Goal: Check status: Check status

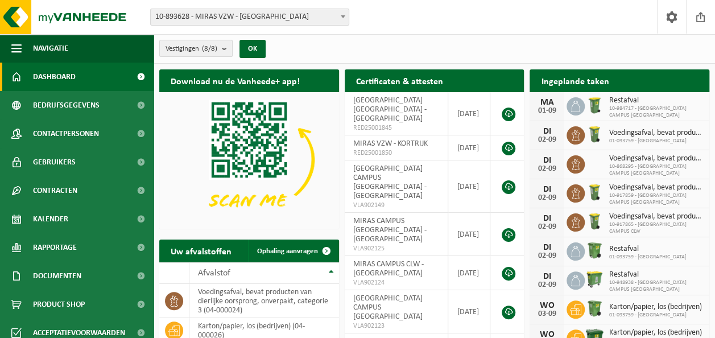
click at [222, 47] on button "Vestigingen (8/8)" at bounding box center [195, 48] width 73 height 17
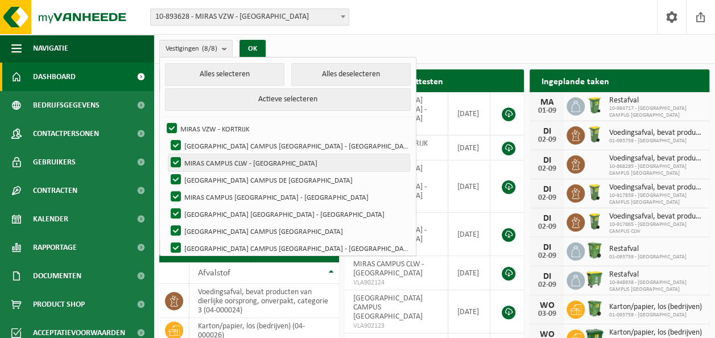
click at [210, 160] on label "MIRAS CAMPUS CLW - SINT-ANDRIES" at bounding box center [288, 162] width 241 height 17
click at [167, 154] on input "MIRAS CAMPUS CLW - SINT-ANDRIES" at bounding box center [166, 154] width 1 height 1
click at [175, 159] on label "MIRAS CAMPUS CLW - SINT-ANDRIES" at bounding box center [288, 162] width 241 height 17
click at [167, 154] on input "MIRAS CAMPUS CLW - SINT-ANDRIES" at bounding box center [166, 154] width 1 height 1
checkbox input "true"
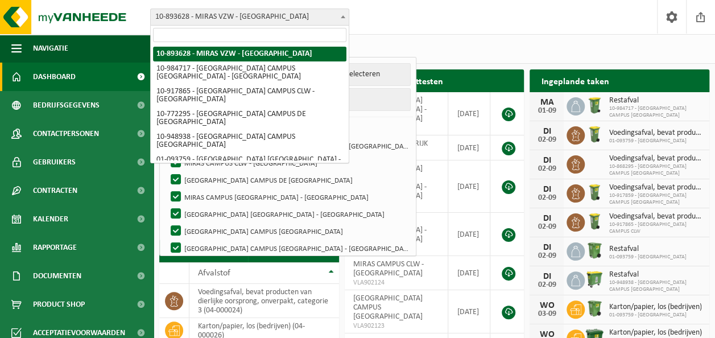
click at [346, 14] on span at bounding box center [342, 16] width 11 height 15
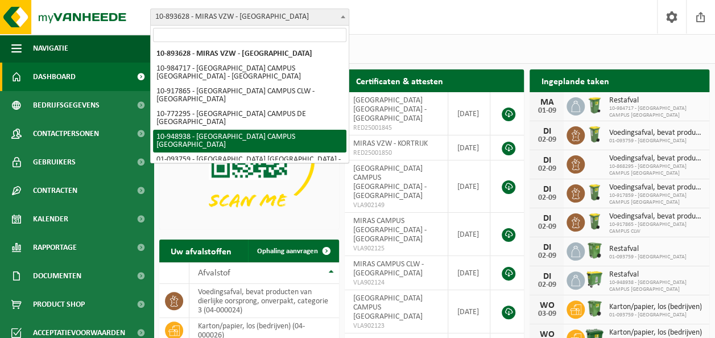
scroll to position [20, 0]
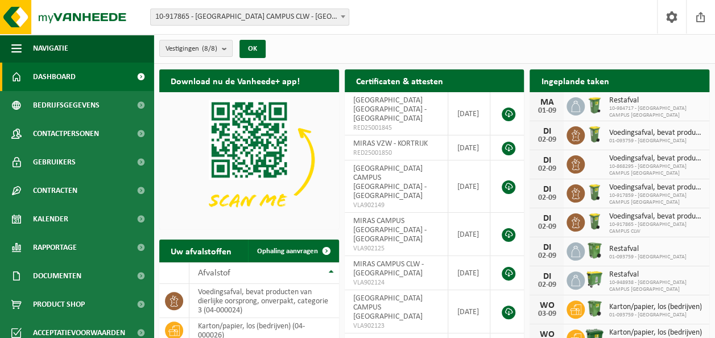
select select "128250"
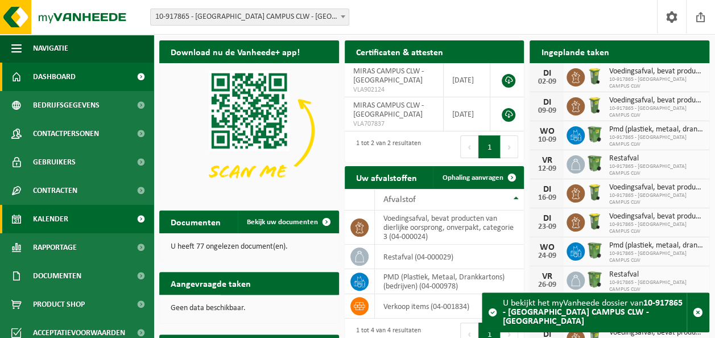
click at [57, 221] on span "Kalender" at bounding box center [50, 219] width 35 height 28
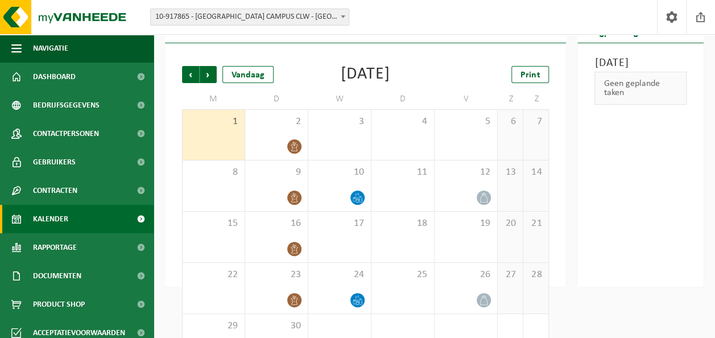
scroll to position [27, 0]
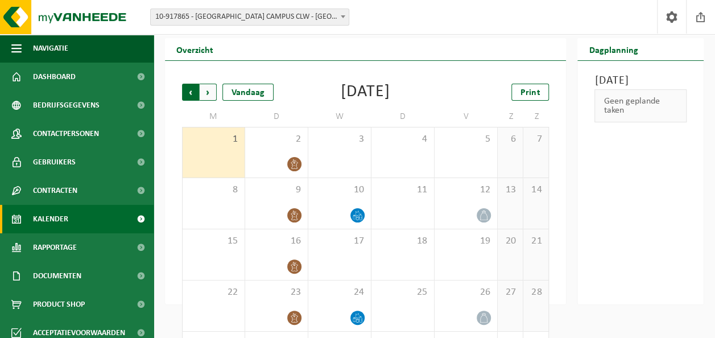
click at [210, 89] on span "Volgende" at bounding box center [208, 92] width 17 height 17
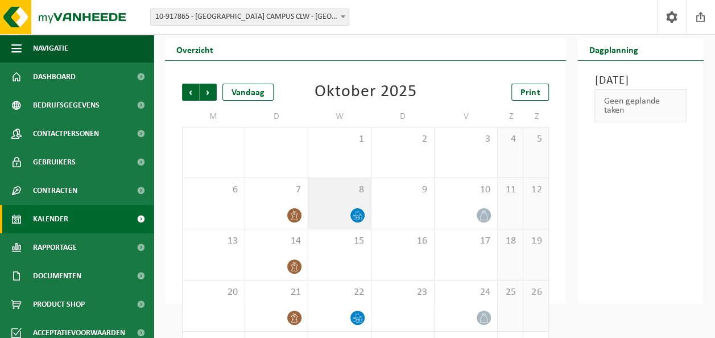
scroll to position [84, 0]
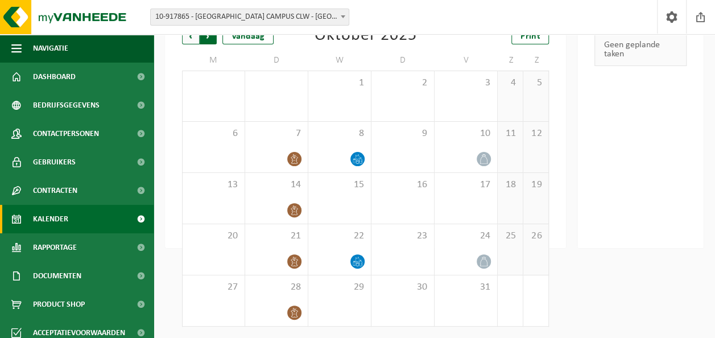
click at [189, 40] on span "Vorige" at bounding box center [190, 35] width 17 height 17
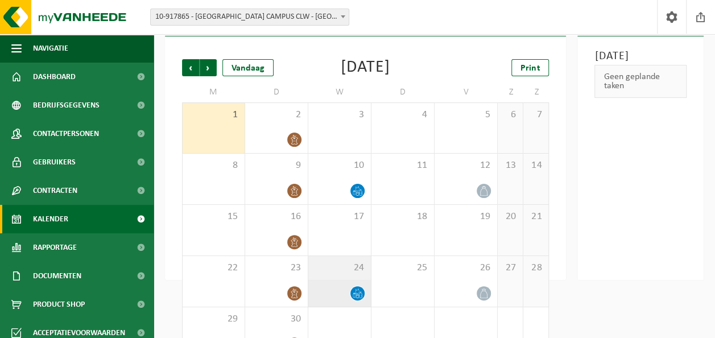
scroll to position [27, 0]
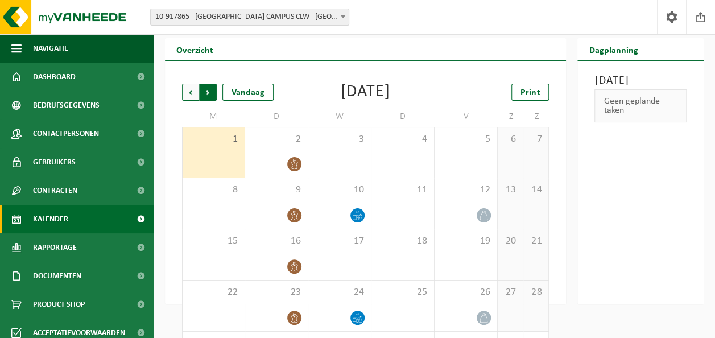
click at [192, 91] on span "Vorige" at bounding box center [190, 92] width 17 height 17
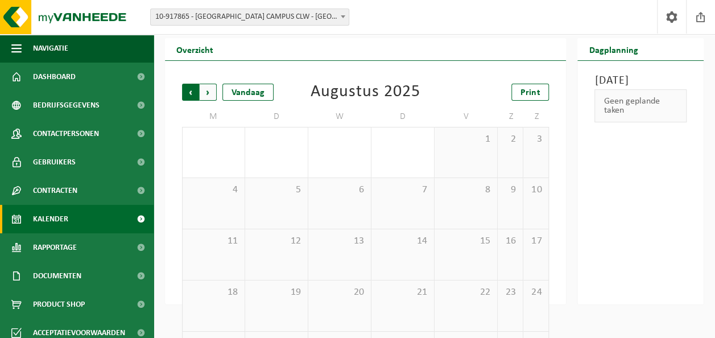
click at [209, 94] on span "Volgende" at bounding box center [208, 92] width 17 height 17
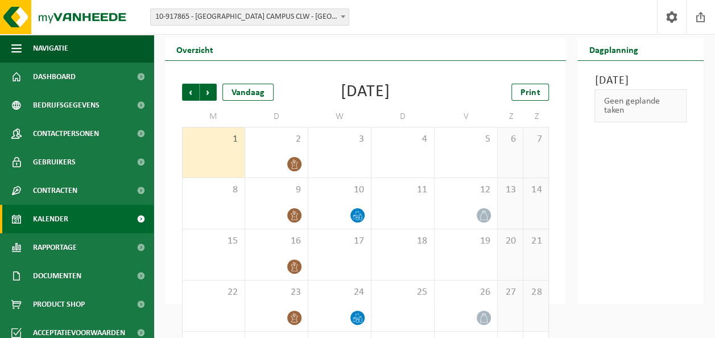
click at [209, 94] on span "Volgende" at bounding box center [208, 92] width 17 height 17
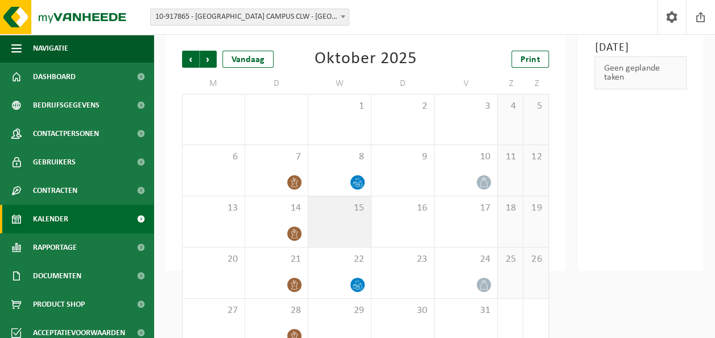
scroll to position [84, 0]
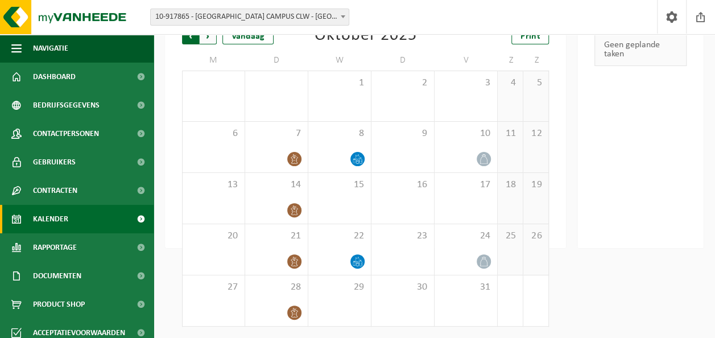
click at [210, 36] on span "Volgende" at bounding box center [208, 35] width 17 height 17
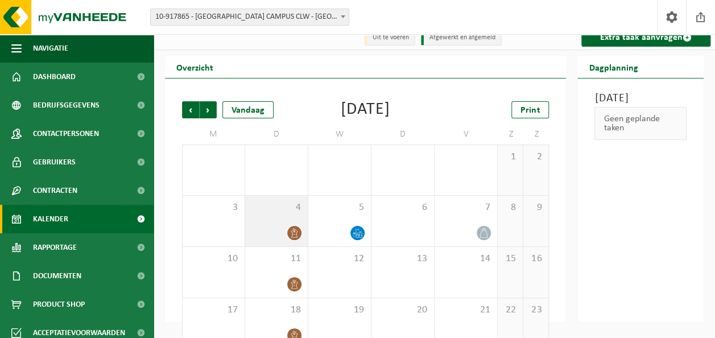
scroll to position [0, 0]
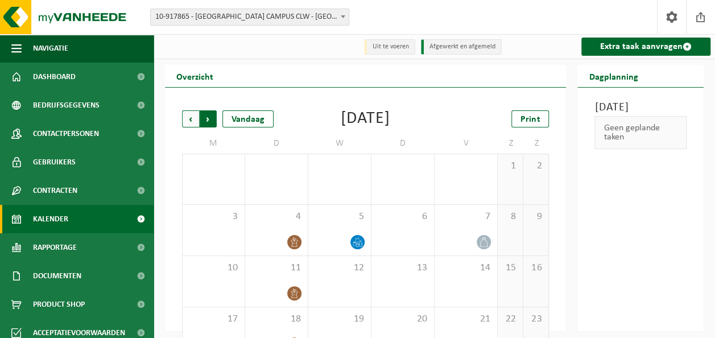
click at [191, 123] on span "Vorige" at bounding box center [190, 118] width 17 height 17
click at [189, 119] on span "Vorige" at bounding box center [190, 118] width 17 height 17
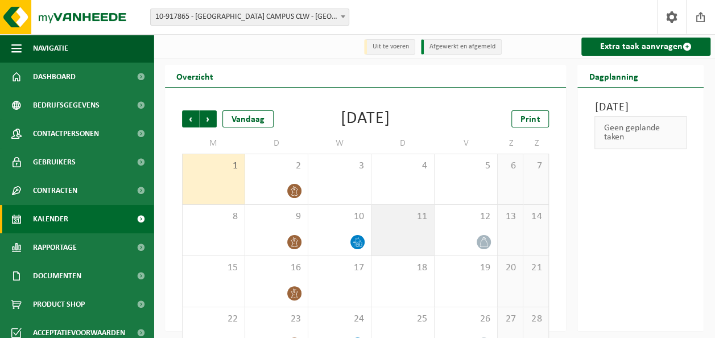
scroll to position [57, 0]
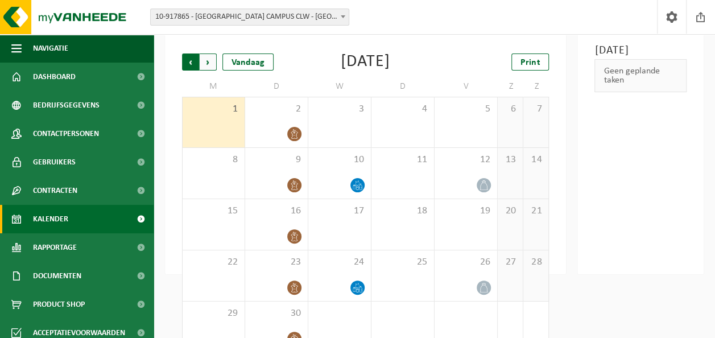
click at [205, 56] on span "Volgende" at bounding box center [208, 61] width 17 height 17
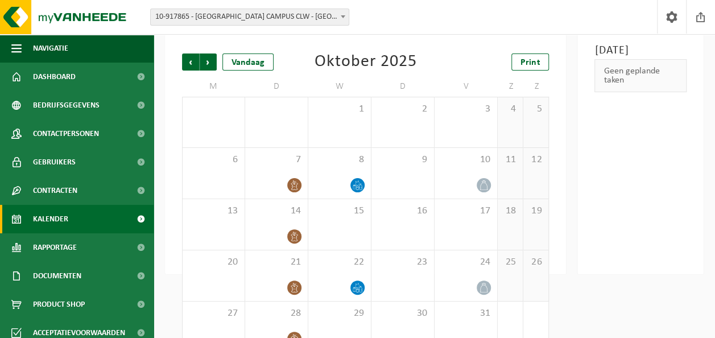
click at [343, 18] on span at bounding box center [342, 16] width 11 height 15
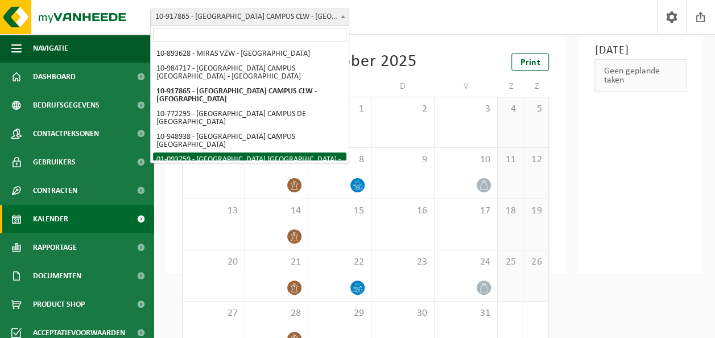
select select "10889"
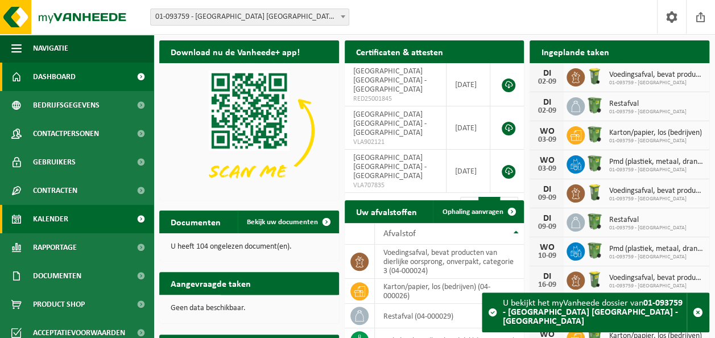
click at [46, 221] on span "Kalender" at bounding box center [50, 219] width 35 height 28
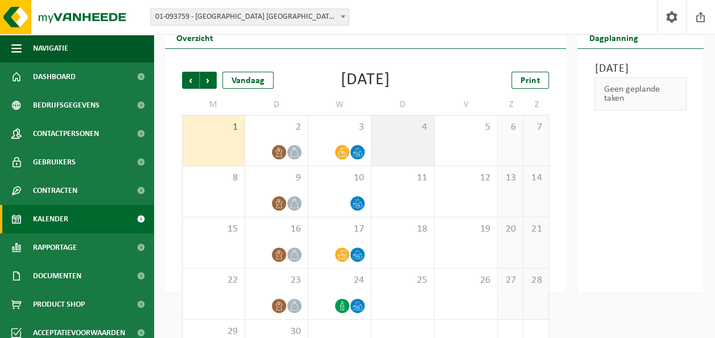
scroll to position [57, 0]
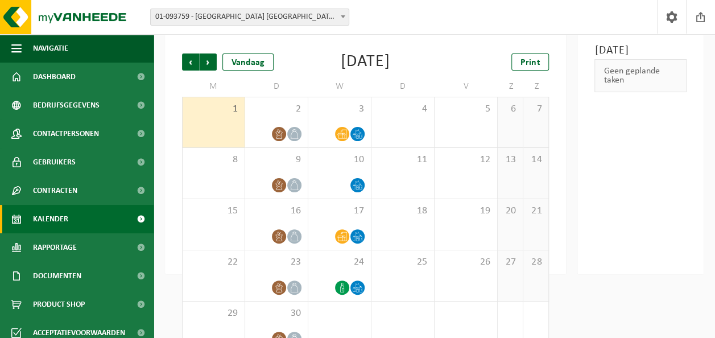
click at [343, 15] on b at bounding box center [343, 16] width 5 height 3
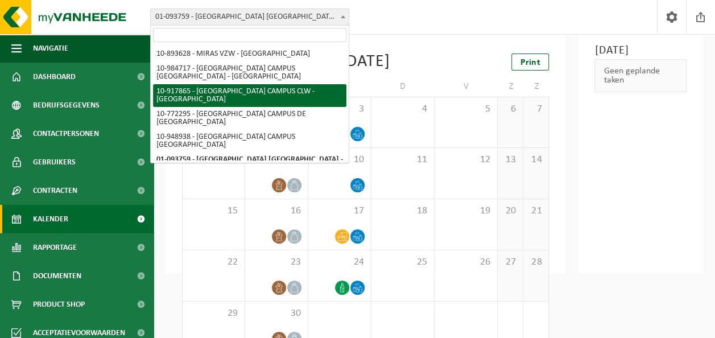
select select "128250"
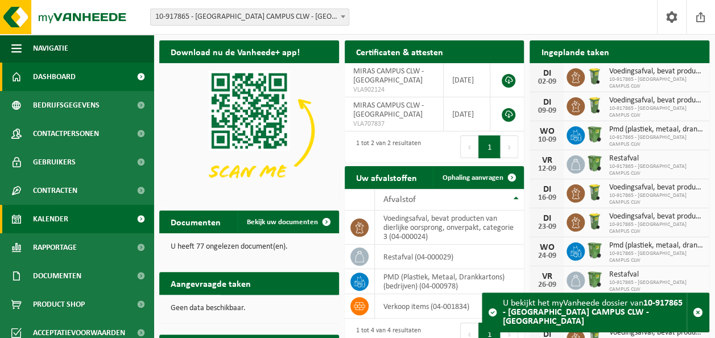
click at [56, 223] on span "Kalender" at bounding box center [50, 219] width 35 height 28
